Goal: Transaction & Acquisition: Purchase product/service

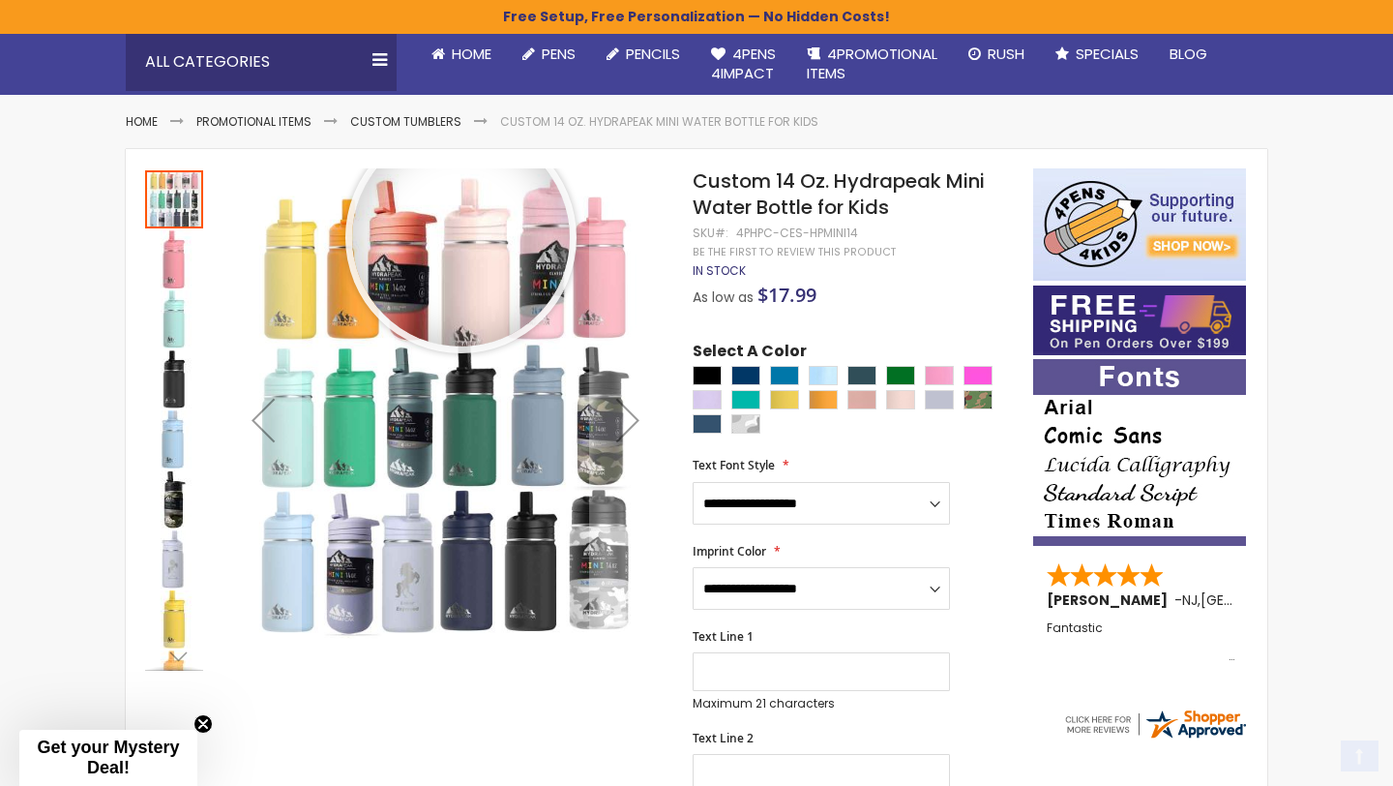
scroll to position [190, 0]
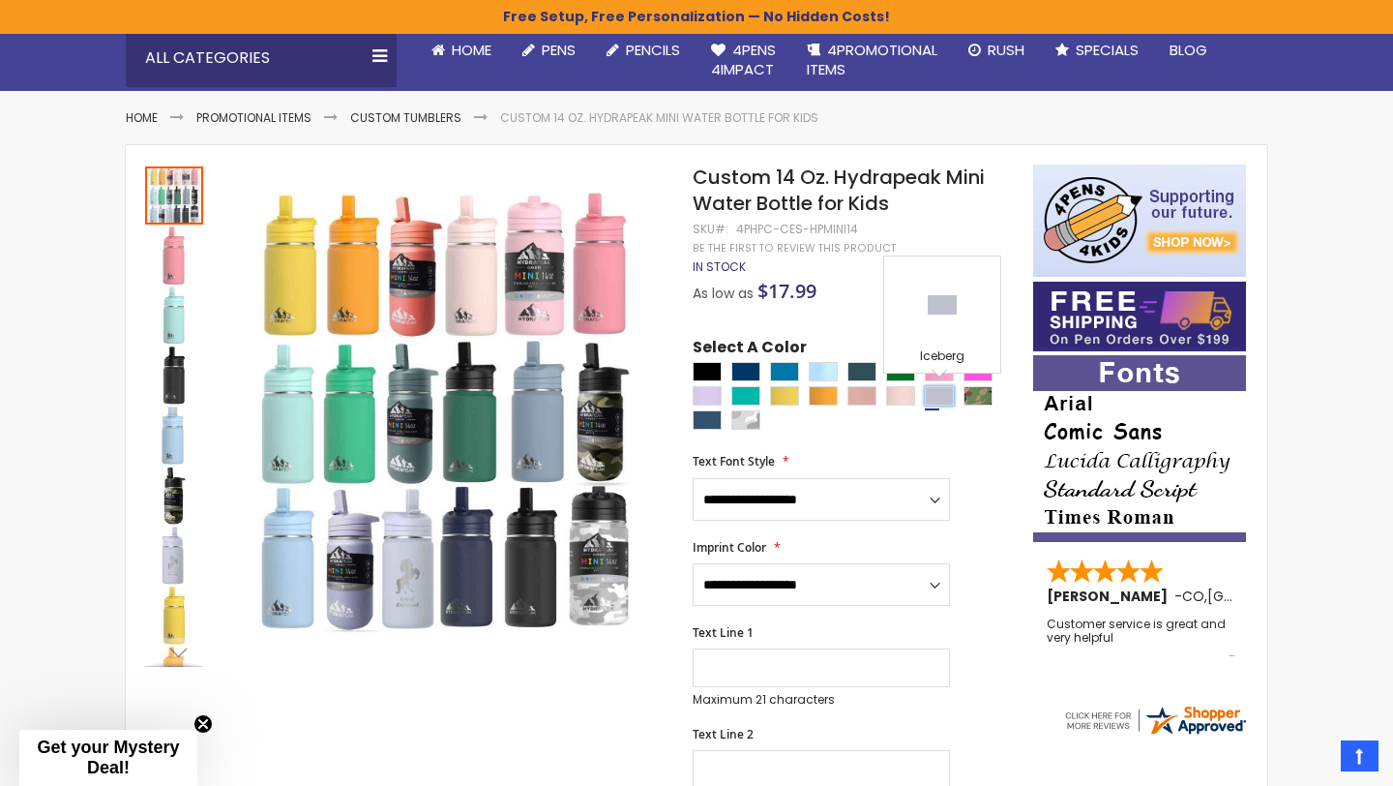
click at [931, 395] on div "Iceberg" at bounding box center [939, 395] width 29 height 19
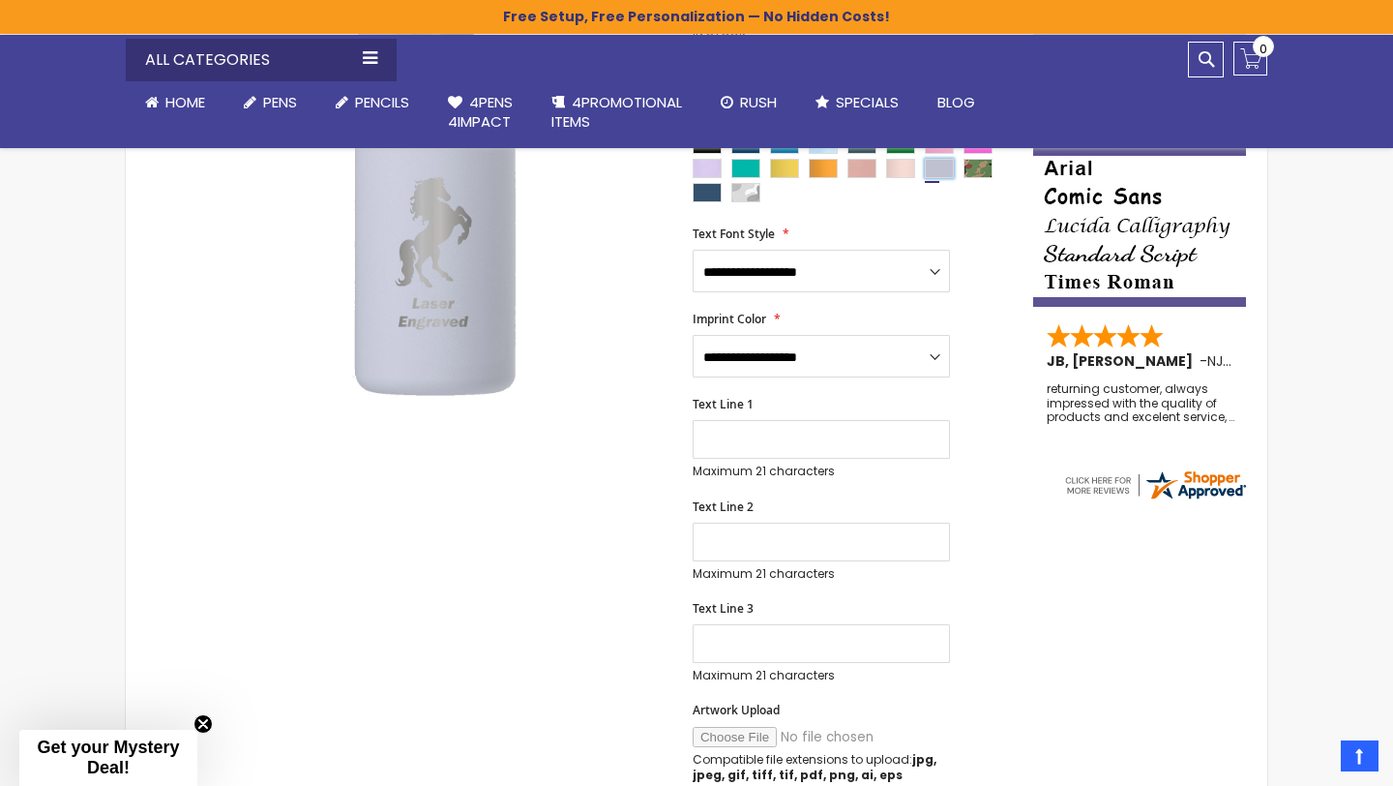
scroll to position [455, 0]
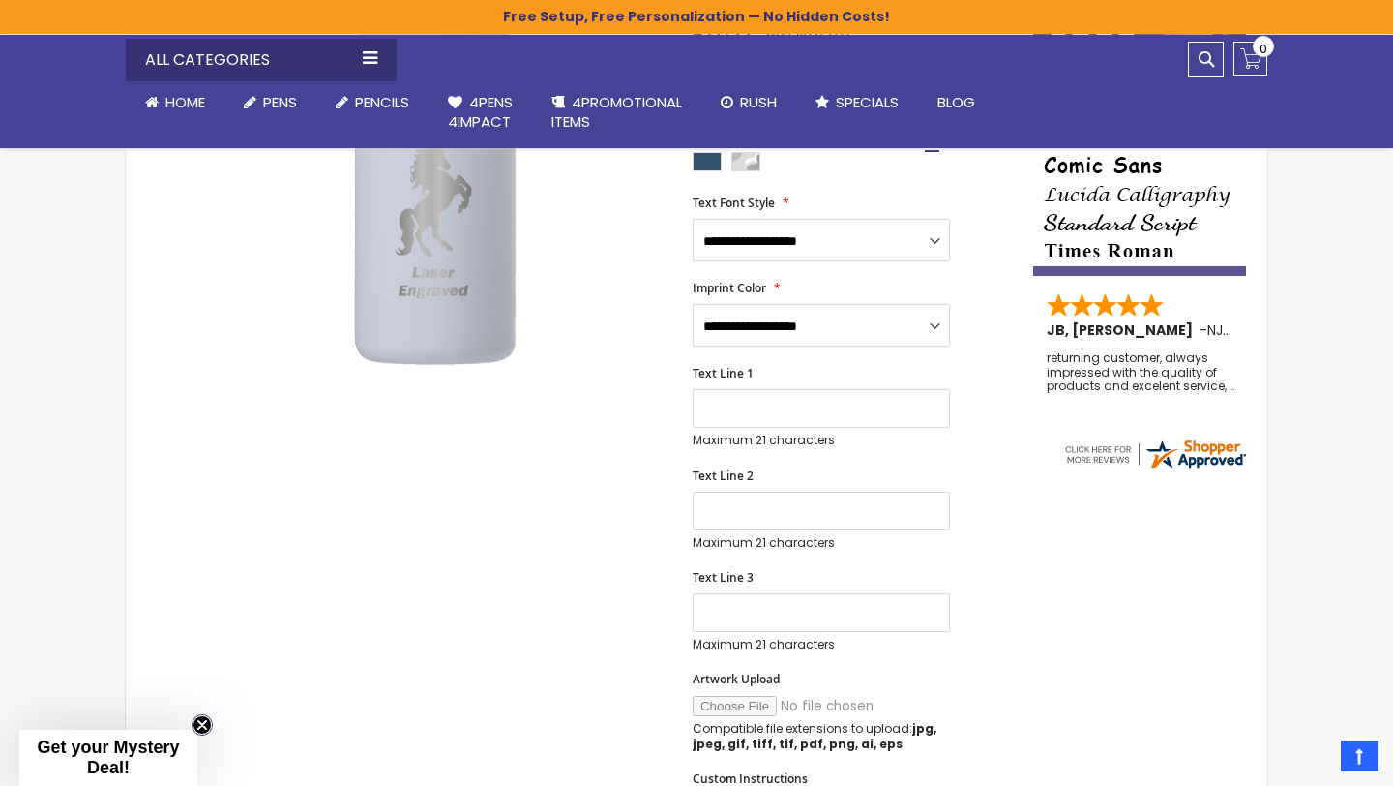
click at [201, 727] on circle "Close teaser" at bounding box center [202, 725] width 18 height 18
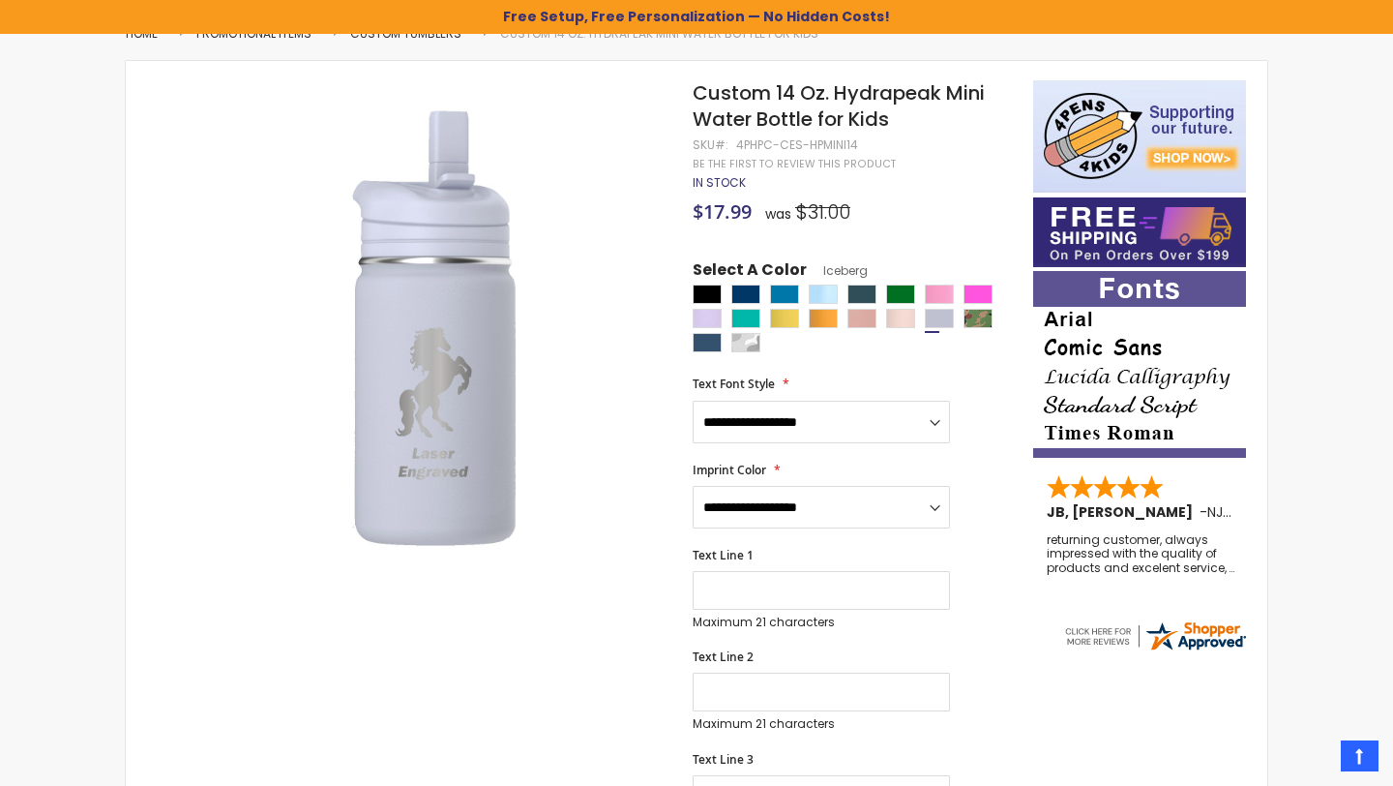
scroll to position [273, 0]
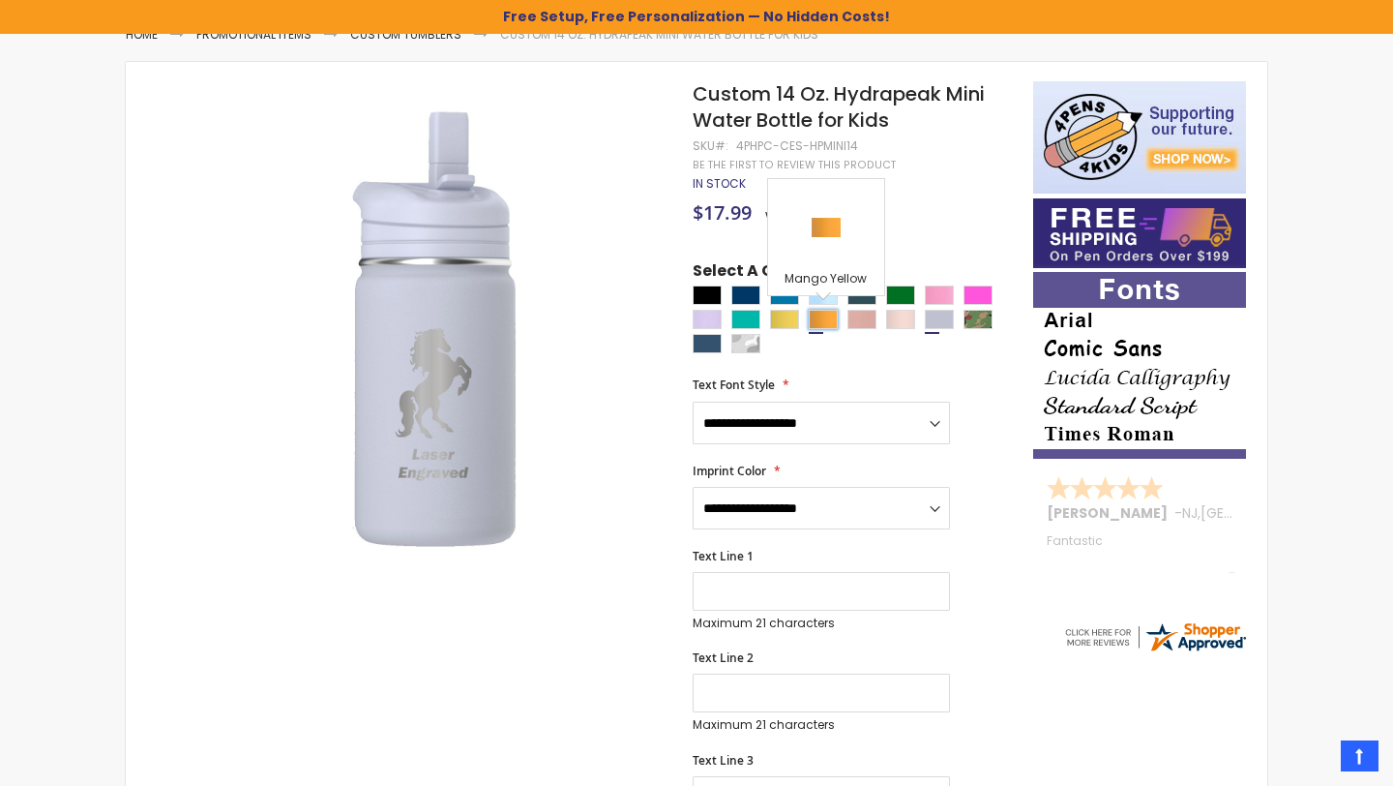
click at [826, 322] on div "Mango Yellow" at bounding box center [823, 319] width 29 height 19
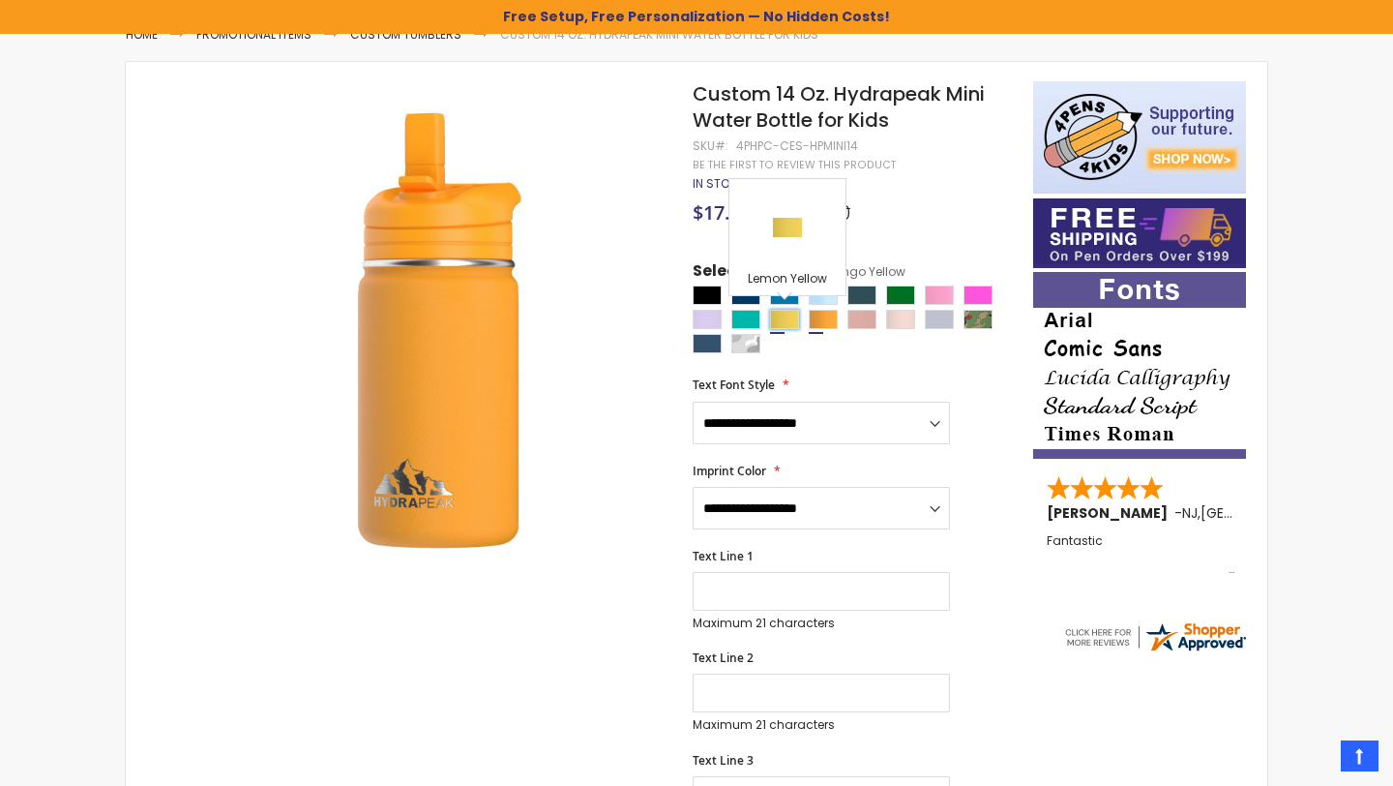
click at [793, 316] on div "Lemon Yellow" at bounding box center [784, 319] width 29 height 19
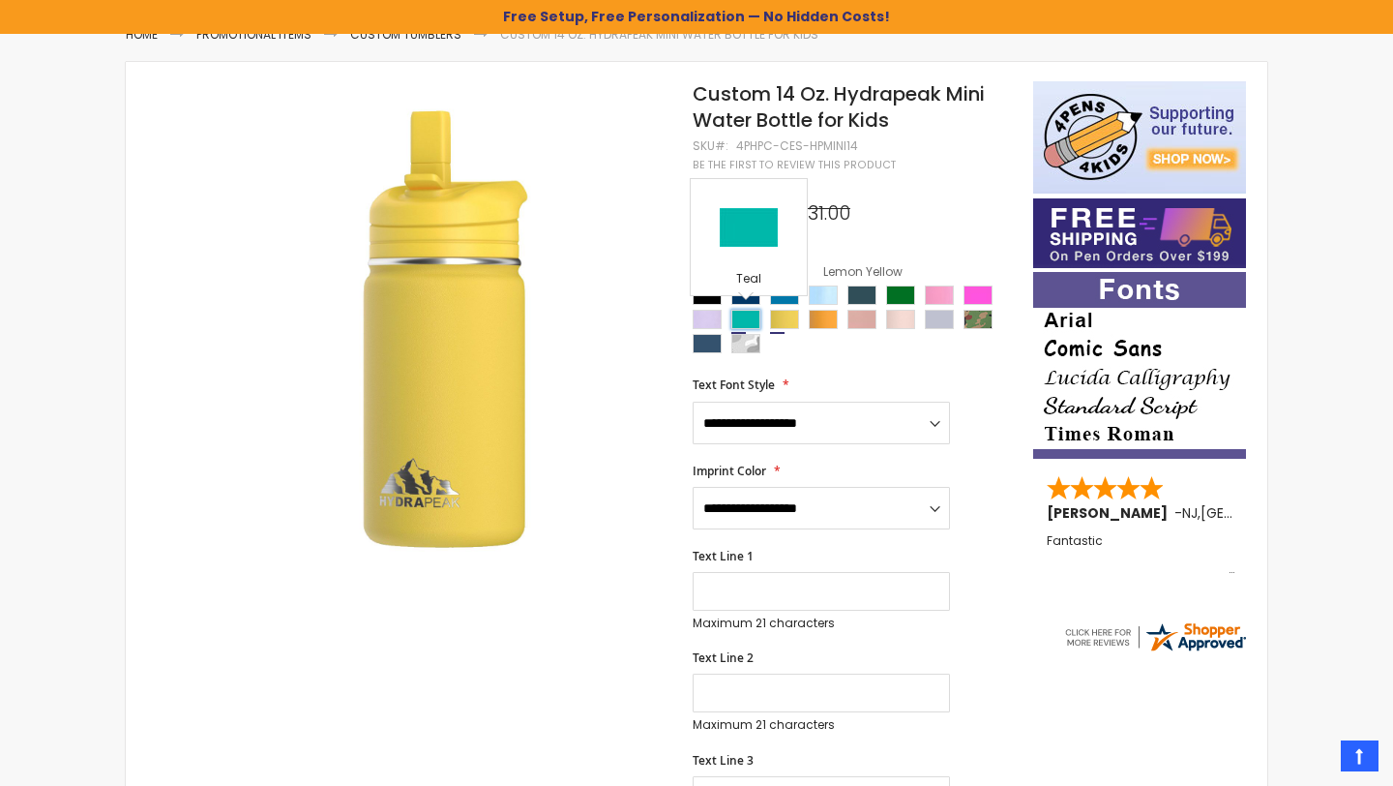
click at [745, 318] on div "Teal" at bounding box center [745, 319] width 29 height 19
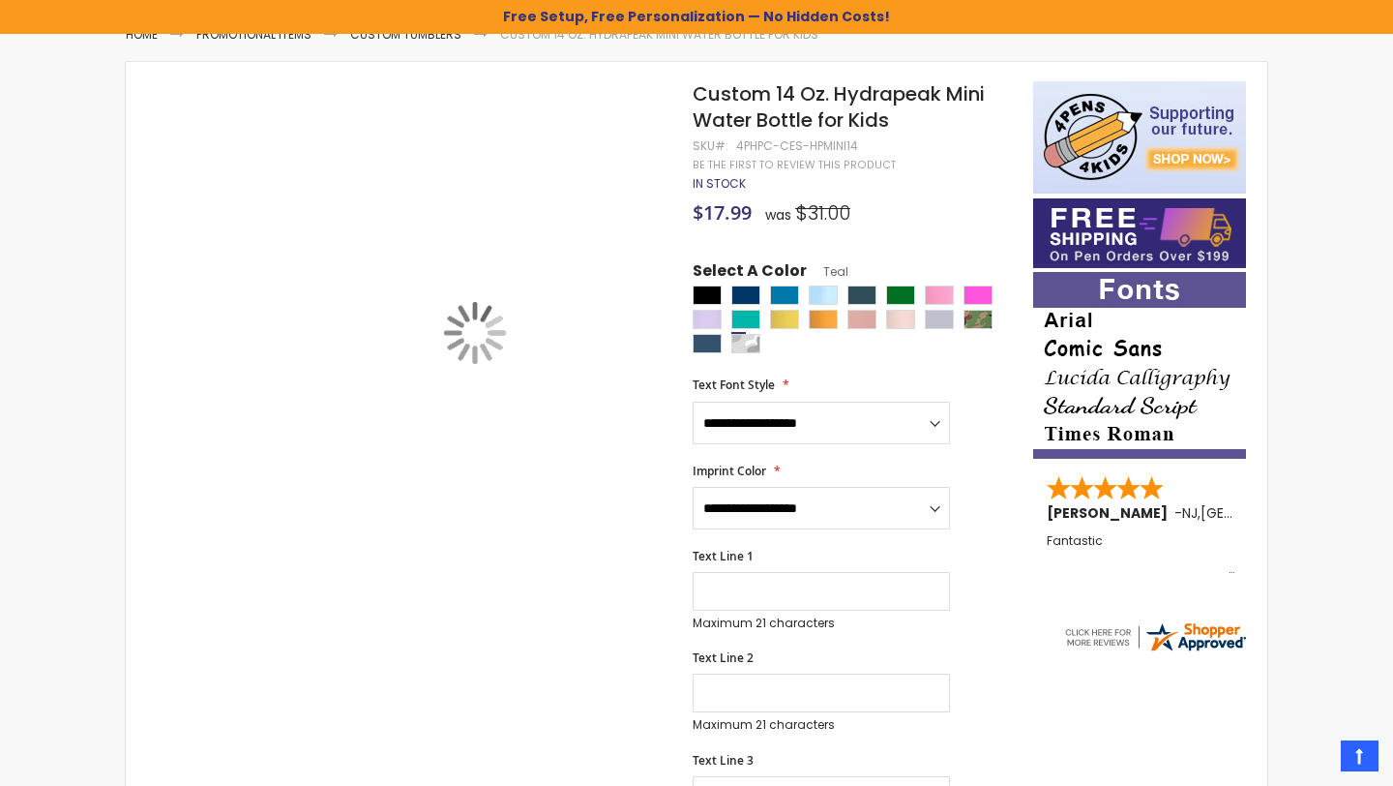
click at [706, 323] on div "Orchid" at bounding box center [707, 319] width 29 height 19
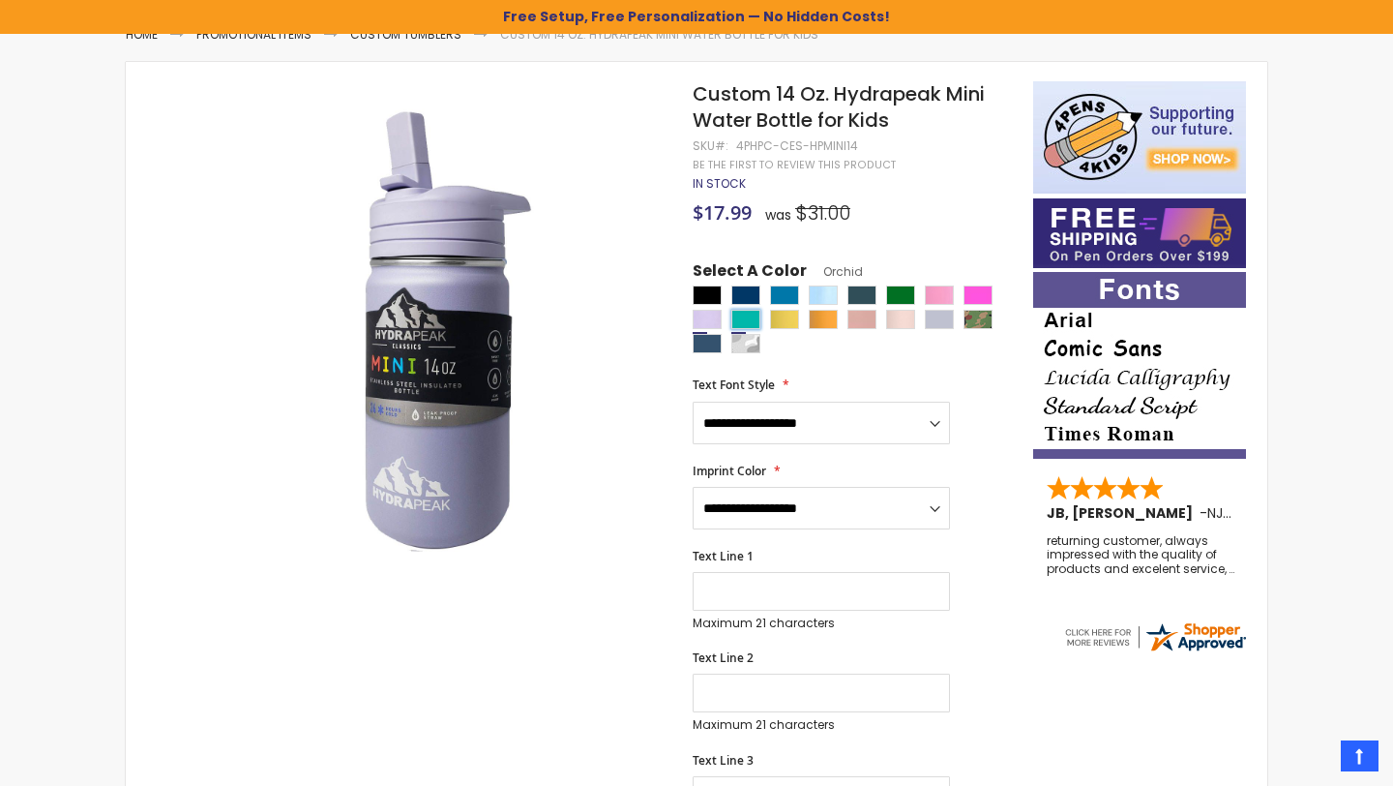
click at [741, 319] on div "Teal" at bounding box center [745, 319] width 29 height 19
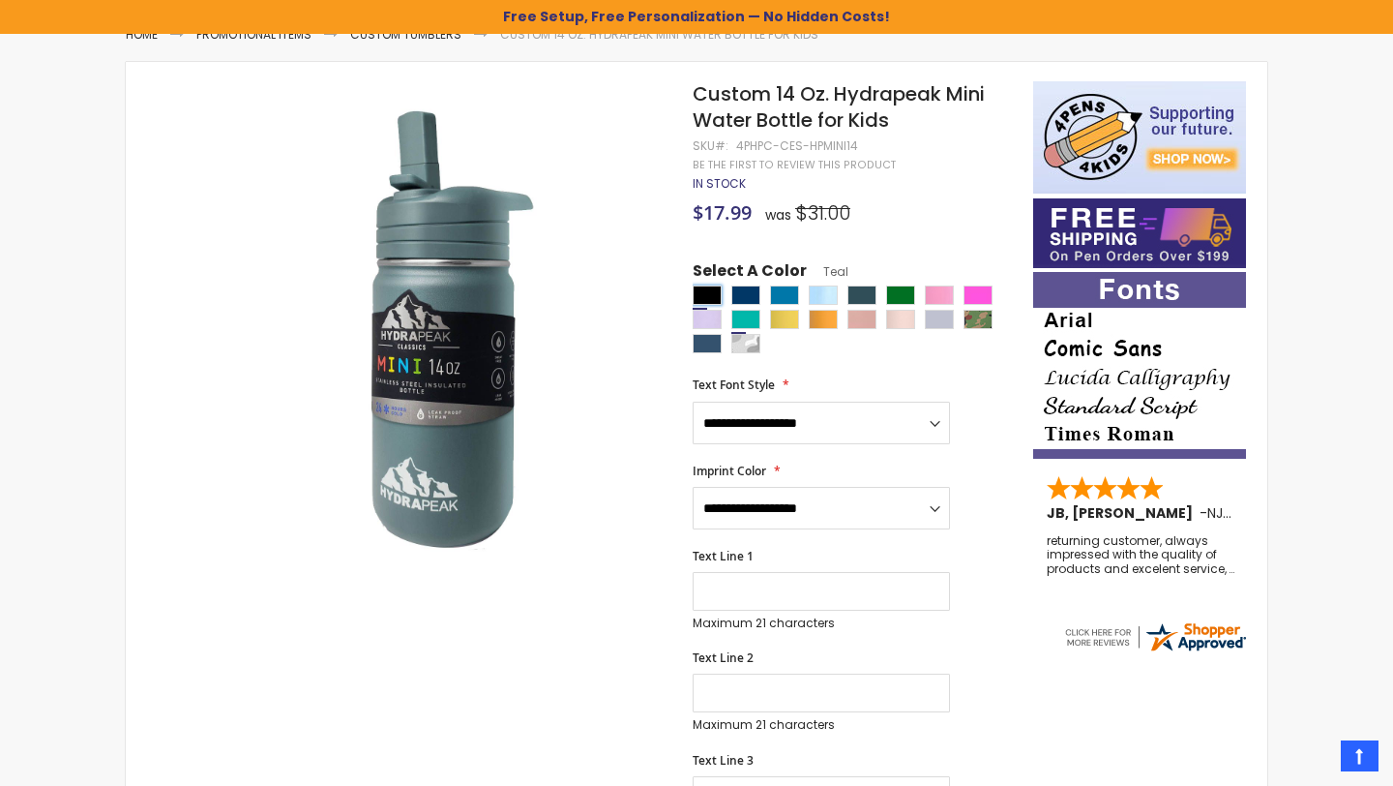
click at [700, 301] on div "Black" at bounding box center [707, 294] width 29 height 19
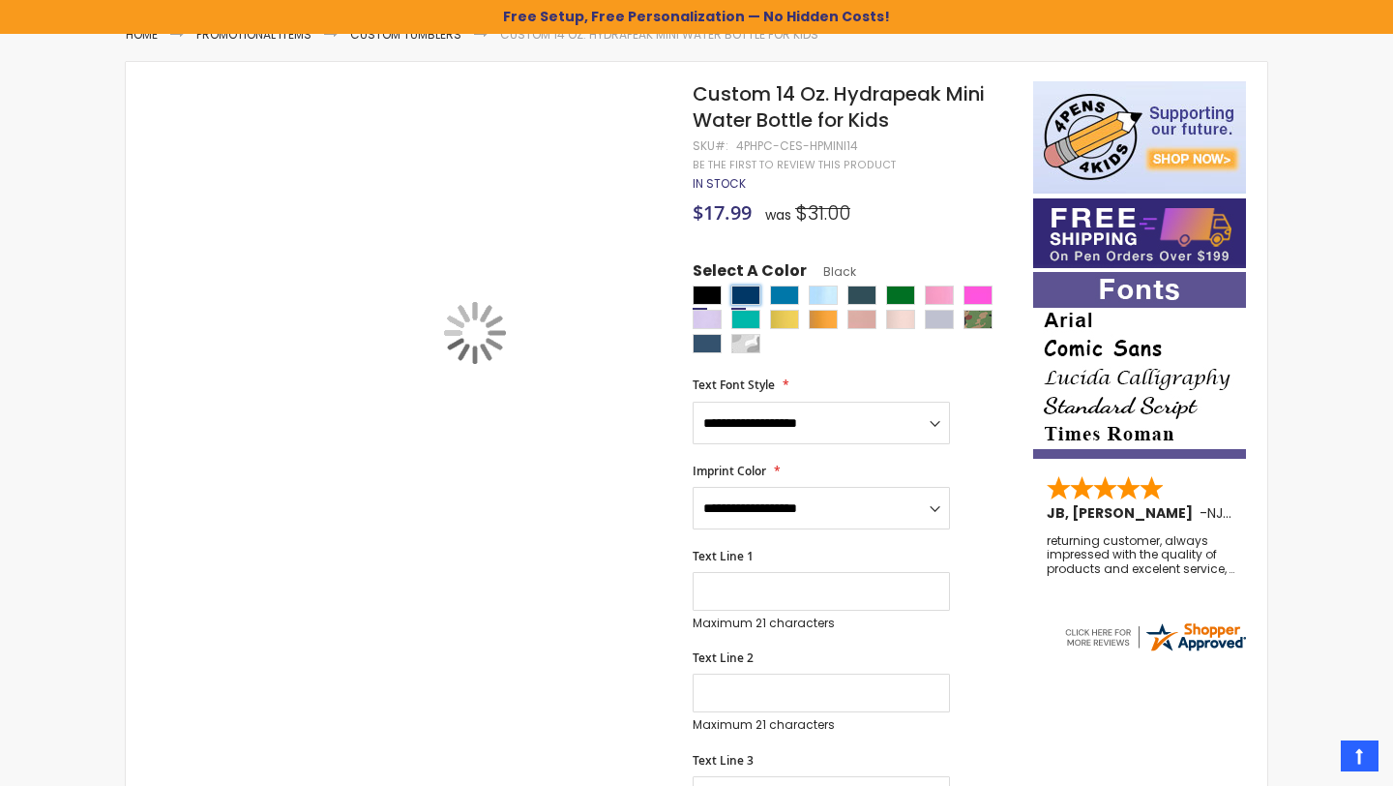
click at [742, 296] on div "Navy Blue" at bounding box center [745, 294] width 29 height 19
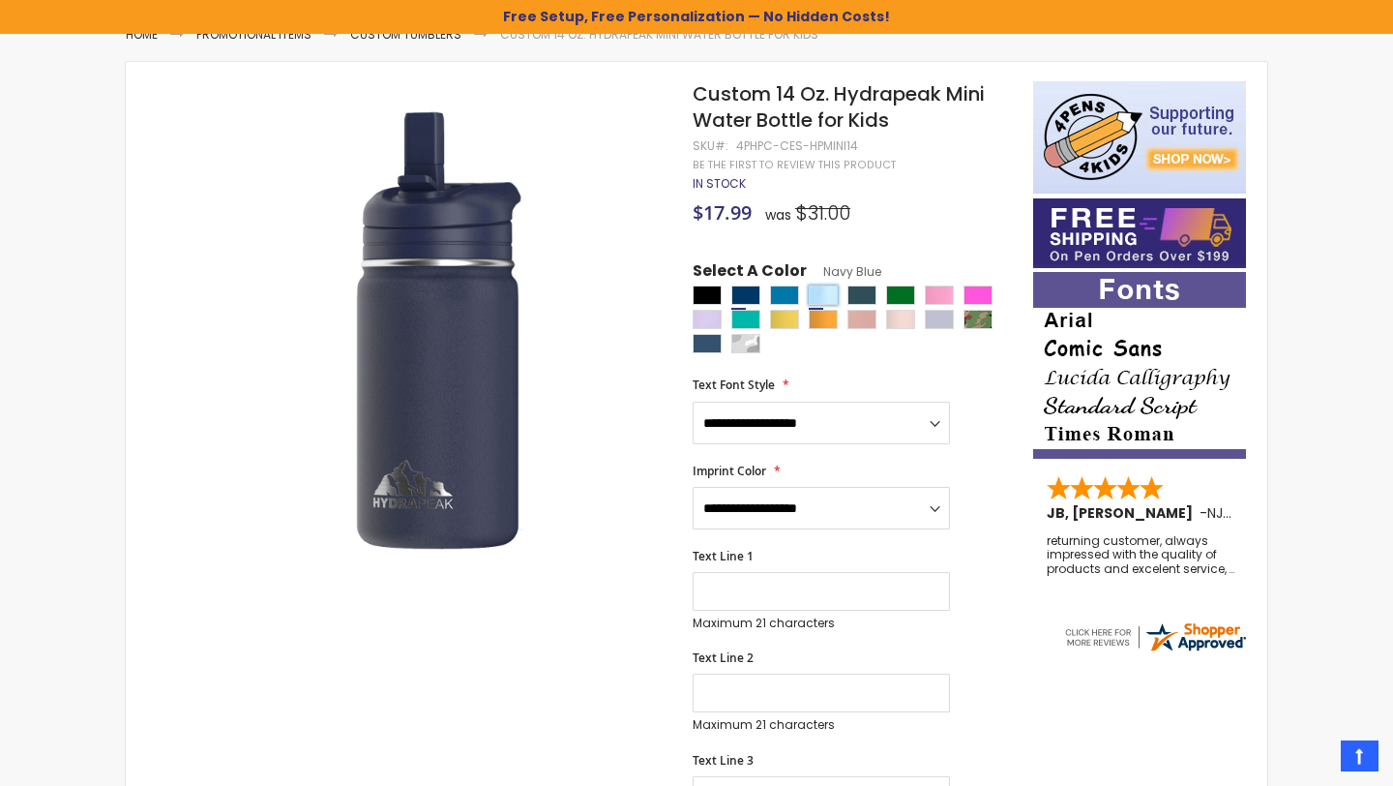
click at [822, 293] on div "Cloud" at bounding box center [823, 294] width 29 height 19
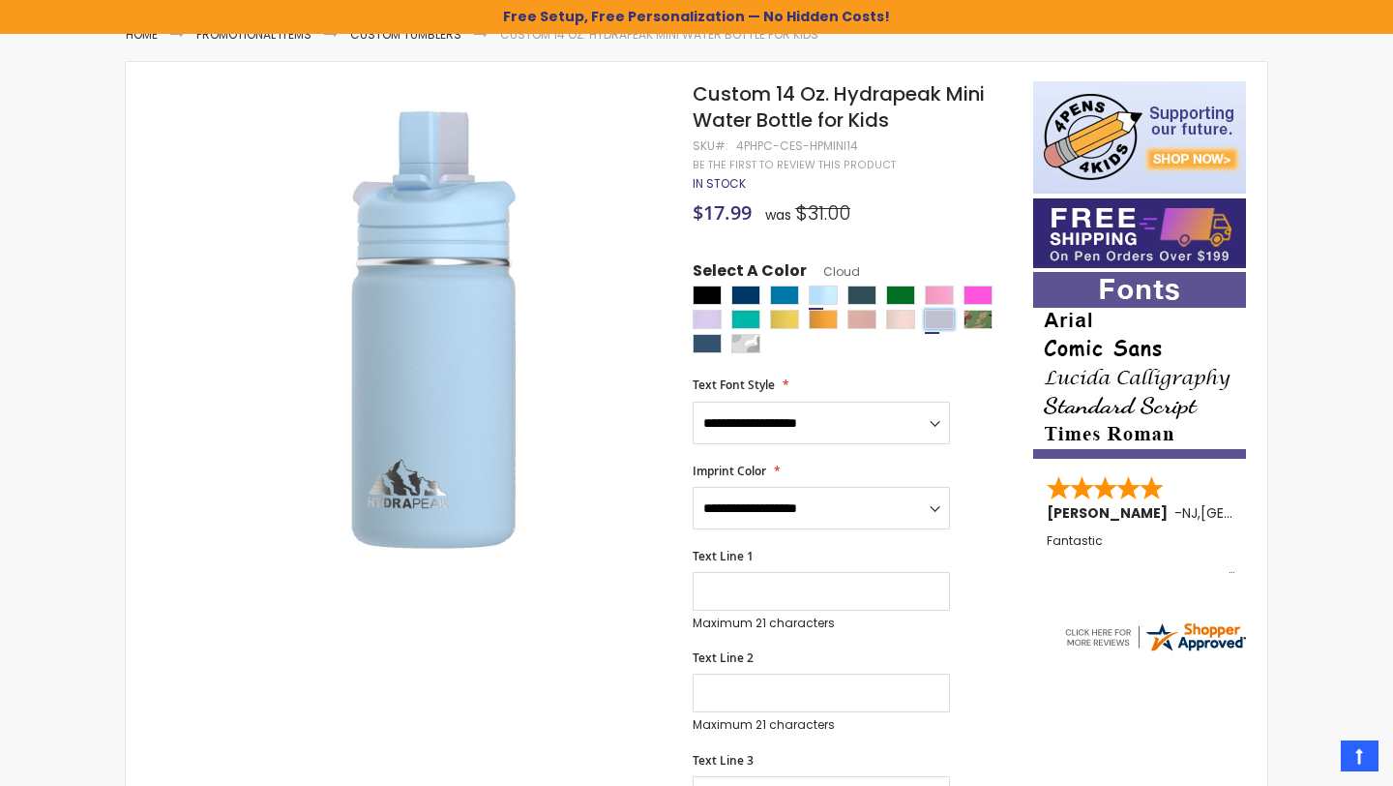
click at [939, 316] on div "Iceberg" at bounding box center [939, 319] width 29 height 19
type input "****"
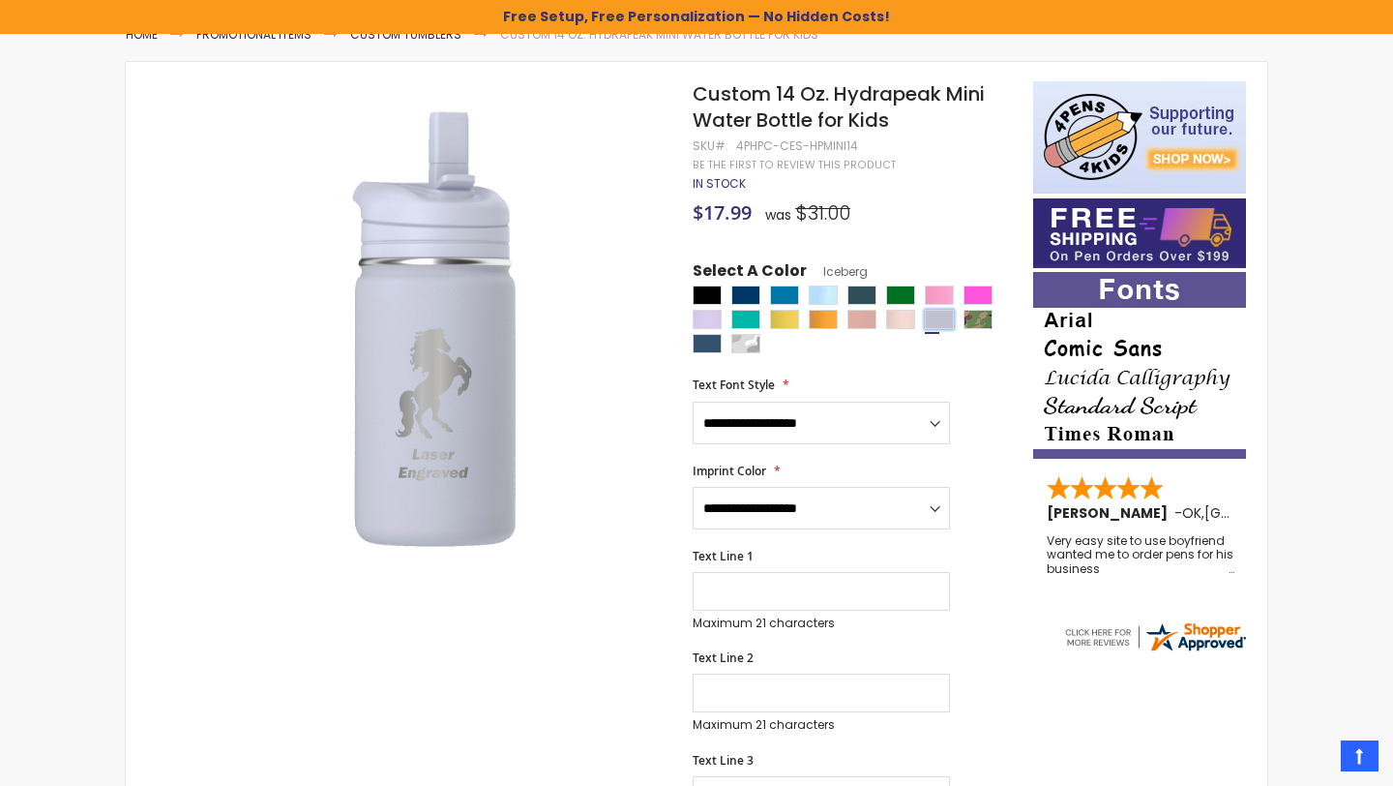
click at [939, 314] on div "Iceberg" at bounding box center [939, 319] width 29 height 19
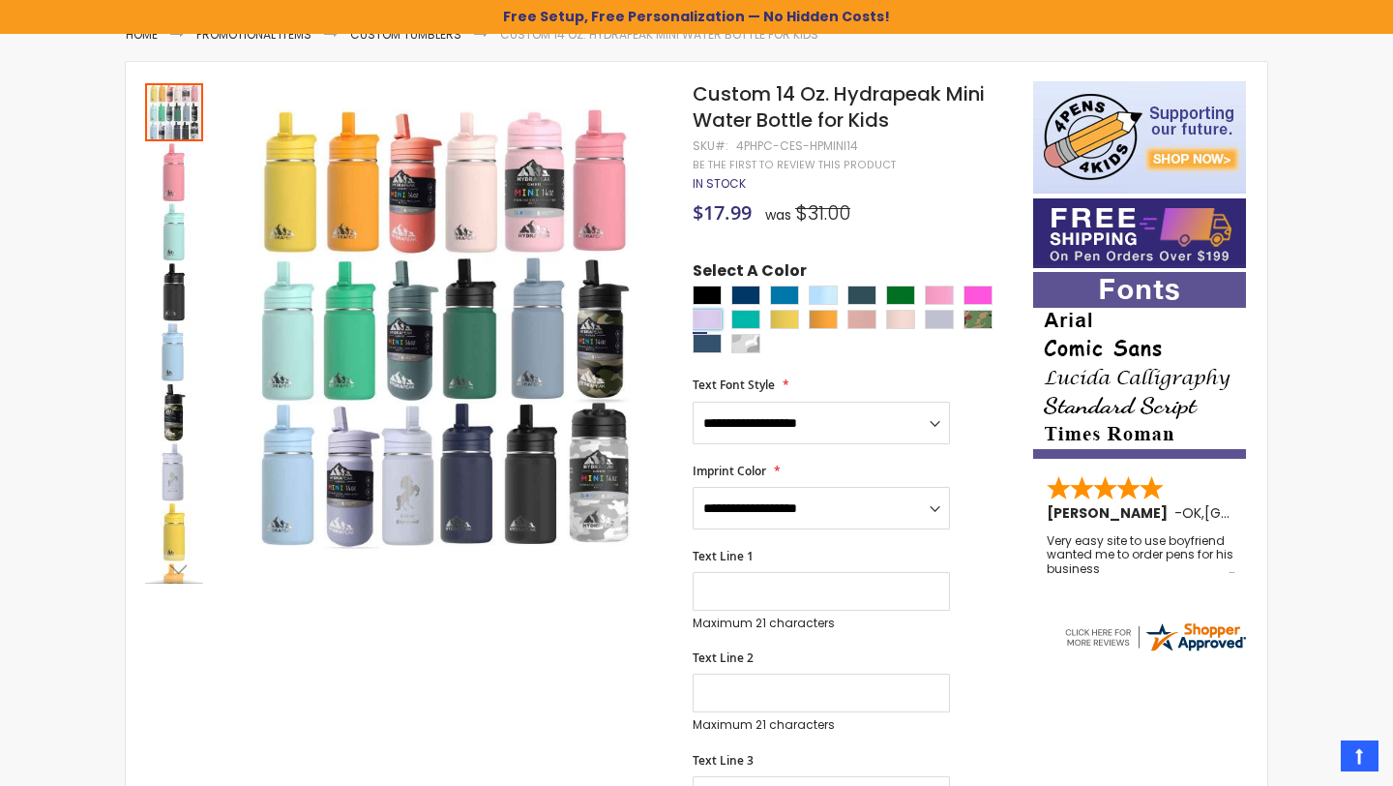
click at [698, 321] on div "Orchid" at bounding box center [707, 319] width 29 height 19
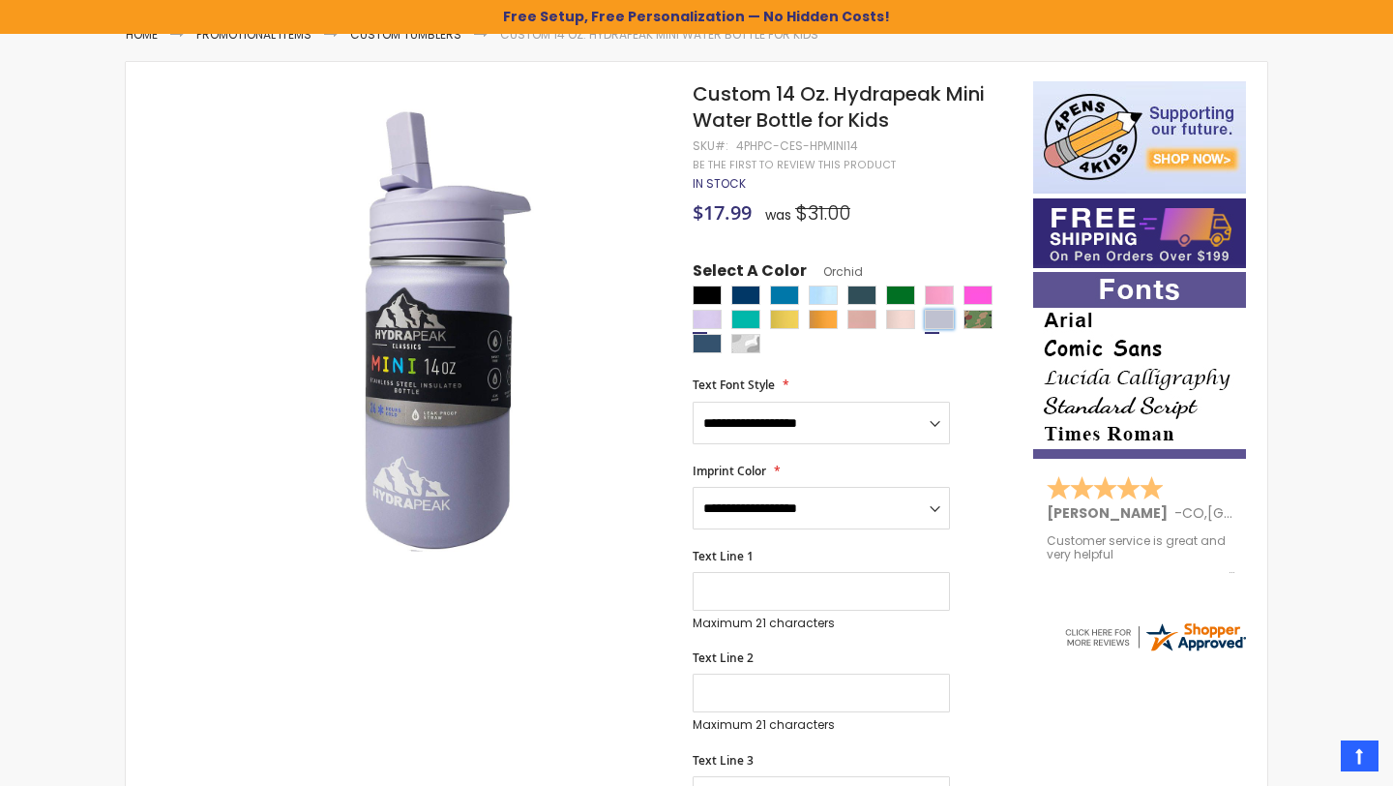
click at [946, 318] on div "Iceberg" at bounding box center [939, 319] width 29 height 19
type input "****"
